Goal: Transaction & Acquisition: Purchase product/service

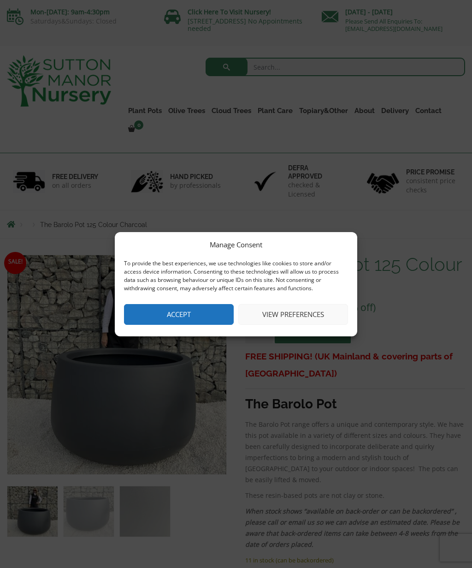
click at [204, 324] on button "Accept" at bounding box center [179, 314] width 110 height 21
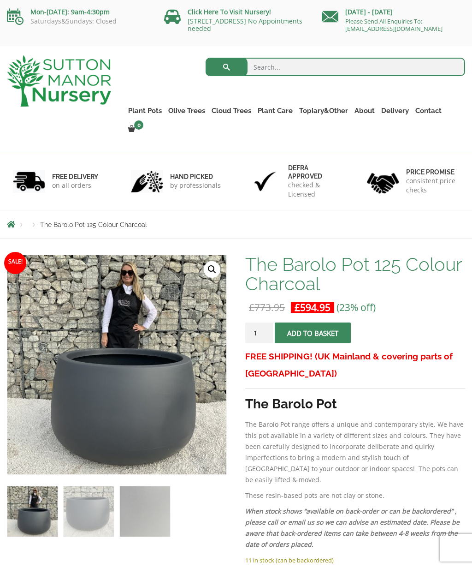
click at [0, 0] on link "The Mediterranean Pots" at bounding box center [0, 0] width 0 height 0
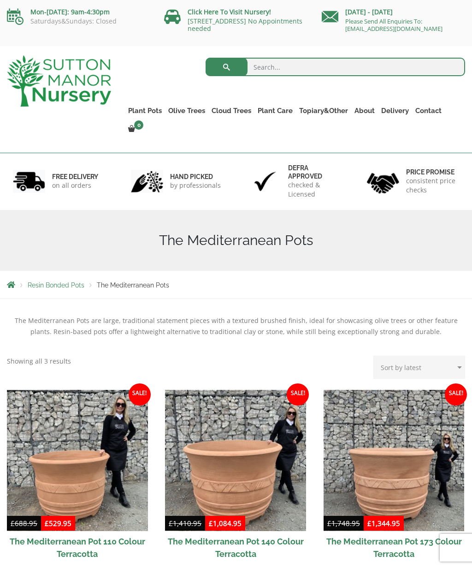
click at [0, 0] on link "Vietnamese Pots" at bounding box center [0, 0] width 0 height 0
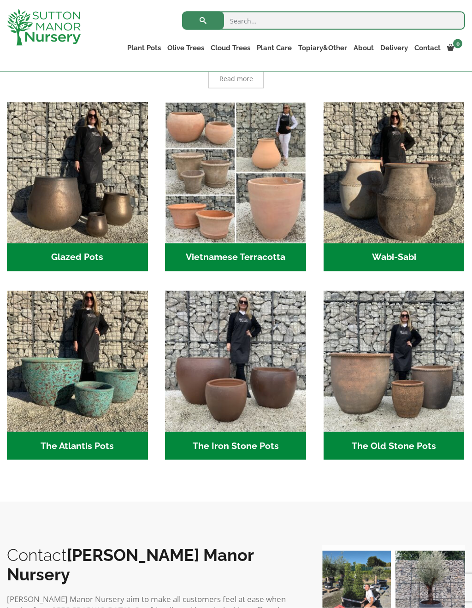
scroll to position [253, 0]
click at [101, 431] on img "Visit product category The Atlantis Pots" at bounding box center [77, 360] width 141 height 141
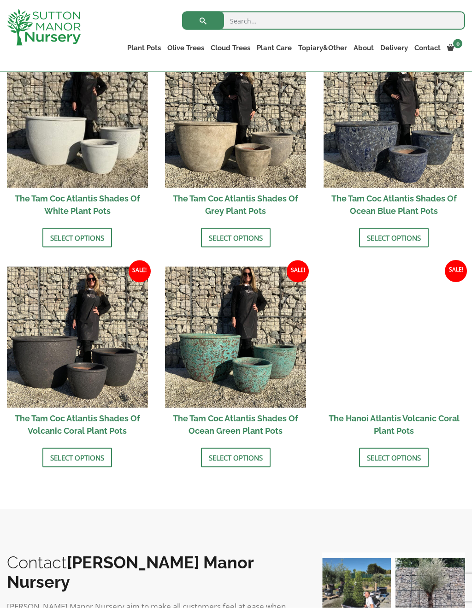
scroll to position [565, 0]
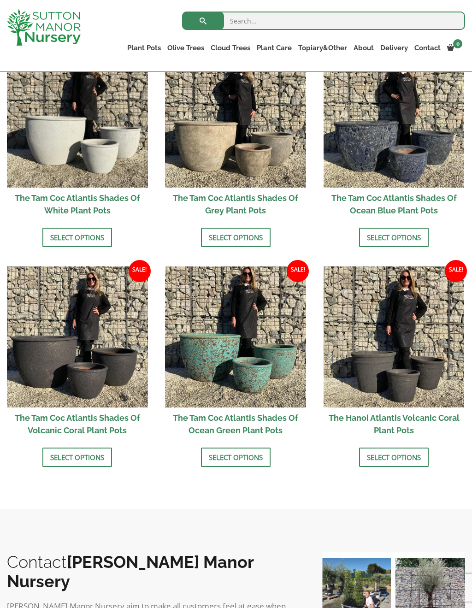
click at [242, 458] on link "Select options" at bounding box center [236, 457] width 70 height 19
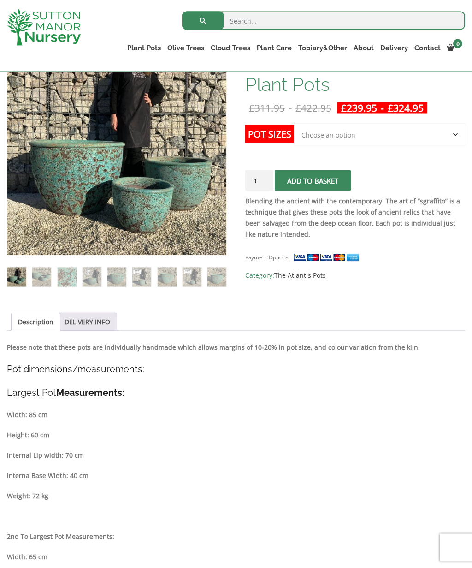
scroll to position [184, 0]
click at [435, 132] on select "Choose an option Click here to buy the 3rd to Largest Pot In The Picture Click …" at bounding box center [379, 134] width 171 height 23
select select "Click here to buy the 3rd to Largest Pot In The Picture"
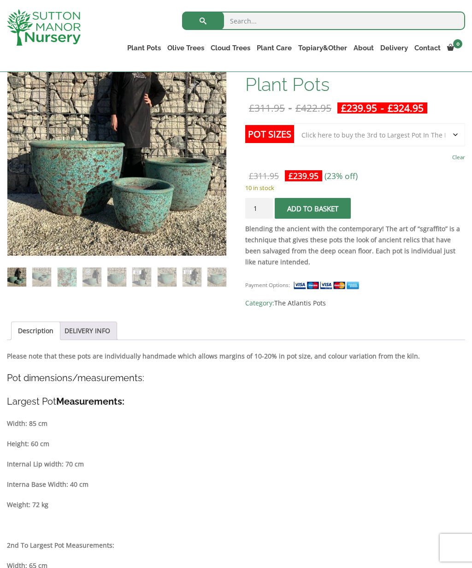
click at [185, 228] on img at bounding box center [237, 266] width 461 height 461
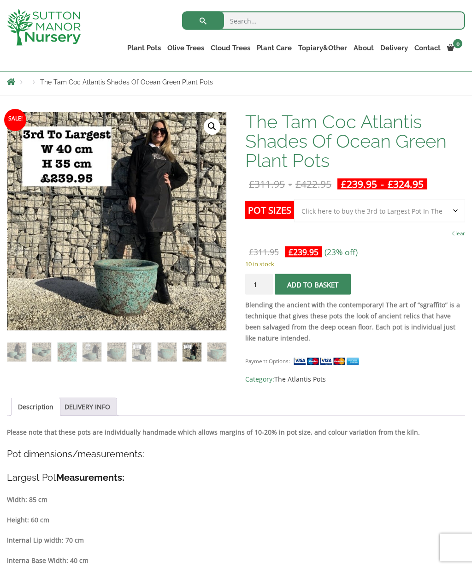
scroll to position [108, 0]
